Goal: Task Accomplishment & Management: Manage account settings

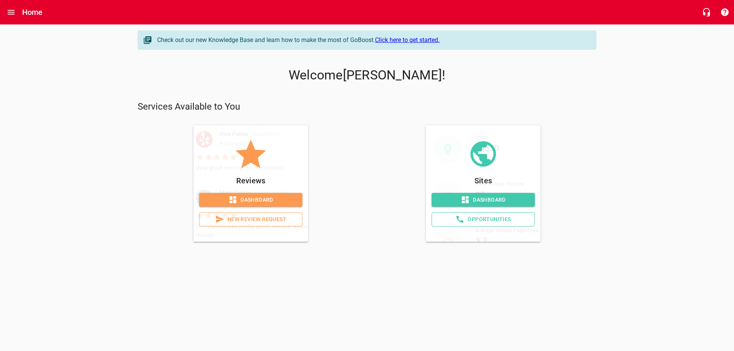
click at [255, 197] on span "Dashboard" at bounding box center [250, 200] width 91 height 10
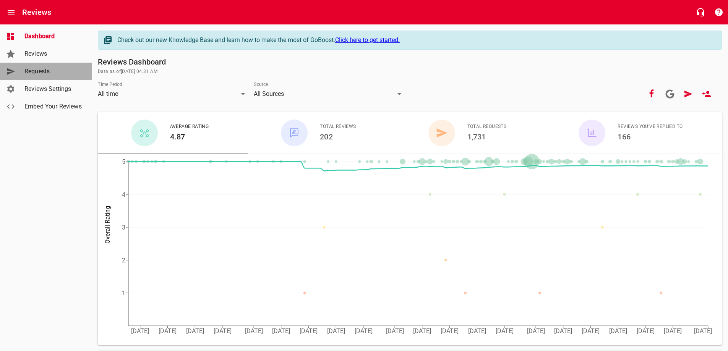
click at [47, 71] on span "Requests" at bounding box center [53, 71] width 58 height 9
